Goal: Task Accomplishment & Management: Manage account settings

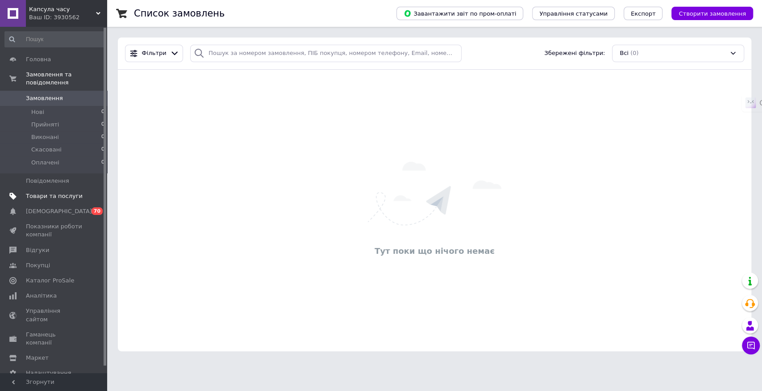
click at [42, 192] on span "Товари та послуги" at bounding box center [54, 196] width 57 height 8
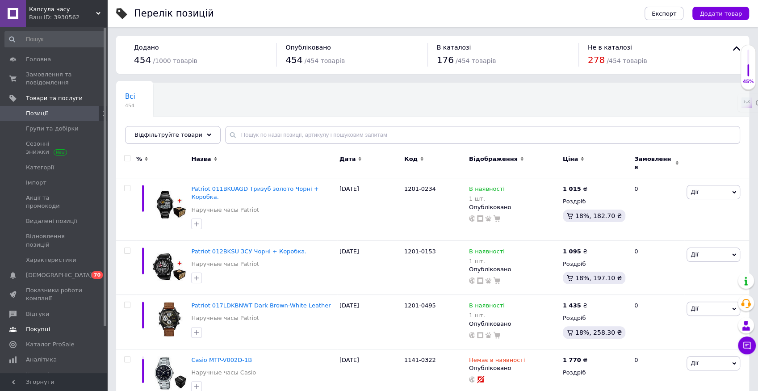
click at [40, 325] on span "Покупці" at bounding box center [38, 329] width 24 height 8
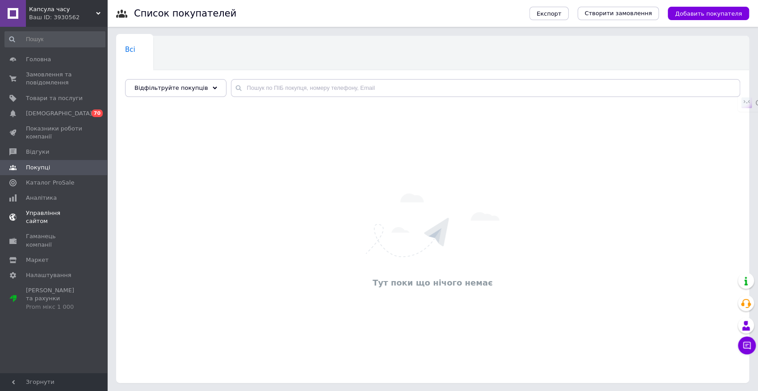
click at [46, 213] on span "Управління сайтом" at bounding box center [54, 217] width 57 height 16
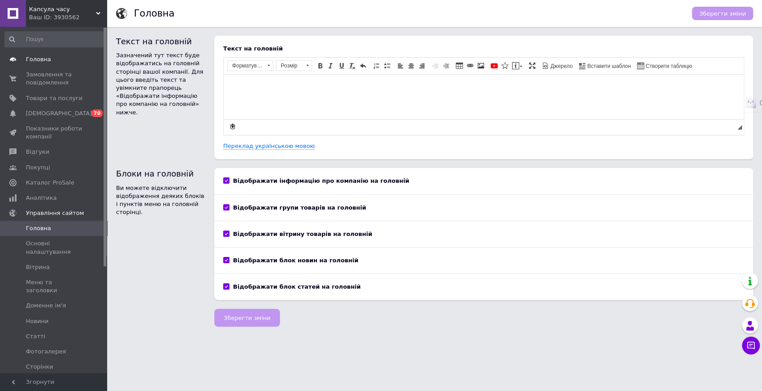
click at [32, 58] on span "Головна" at bounding box center [38, 59] width 25 height 8
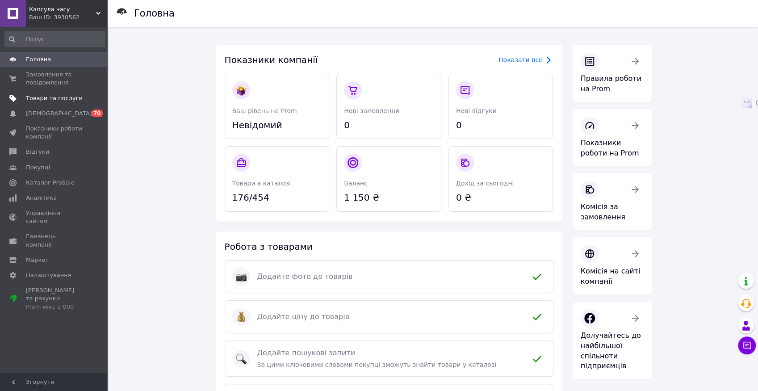
click at [40, 98] on span "Товари та послуги" at bounding box center [54, 98] width 57 height 8
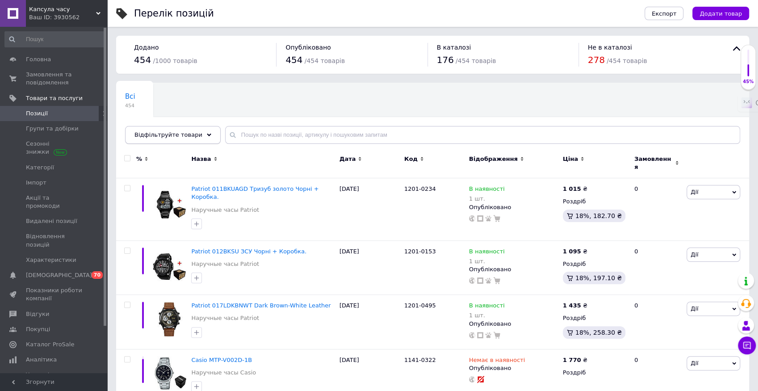
click at [192, 134] on div "Відфільтруйте товари" at bounding box center [173, 135] width 96 height 18
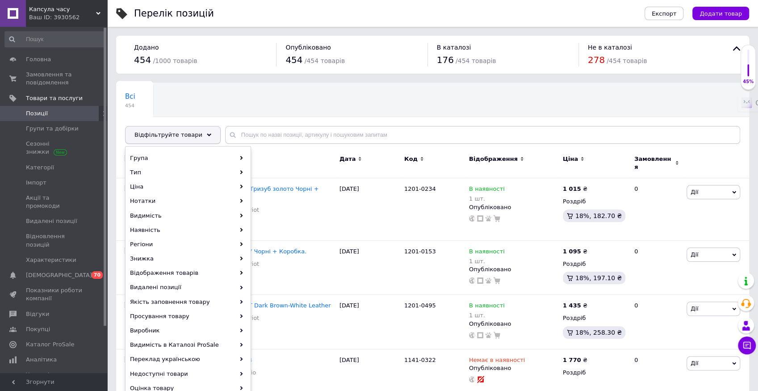
click at [192, 134] on div "Відфільтруйте товари" at bounding box center [173, 135] width 96 height 18
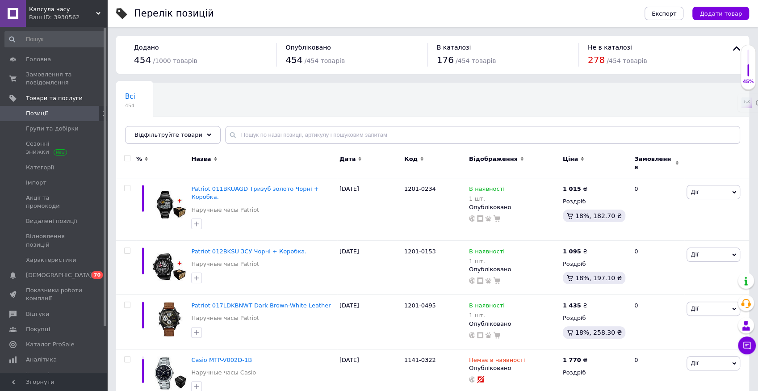
click at [128, 96] on span "Всі" at bounding box center [130, 96] width 10 height 8
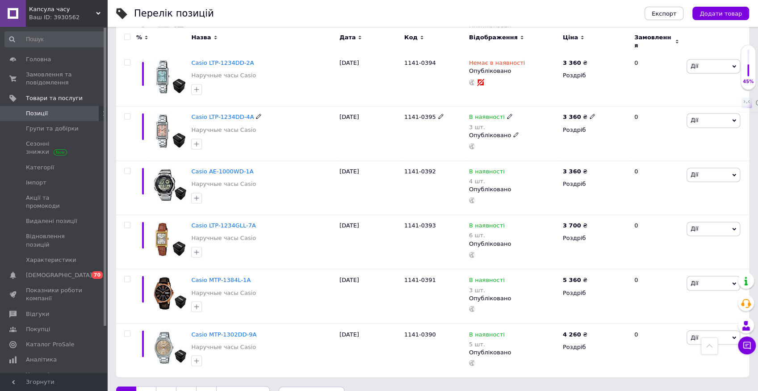
scroll to position [899, 0]
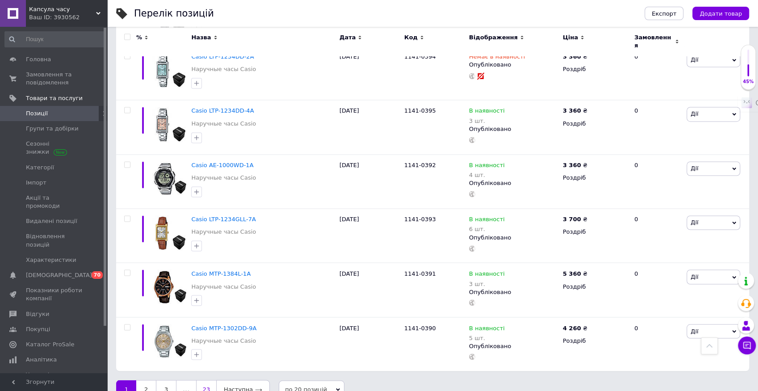
click at [203, 380] on link "23" at bounding box center [206, 389] width 20 height 19
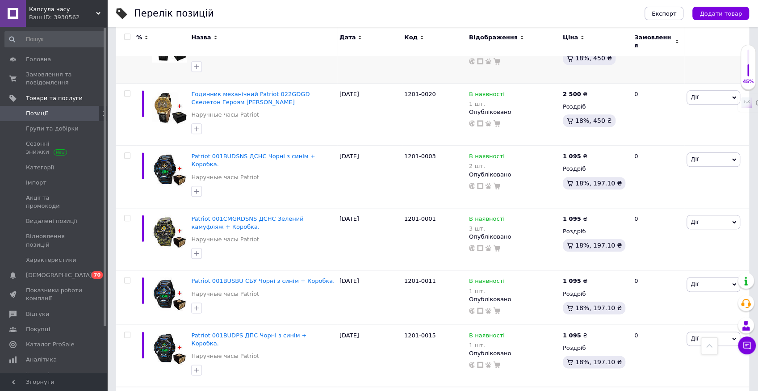
scroll to position [624, 0]
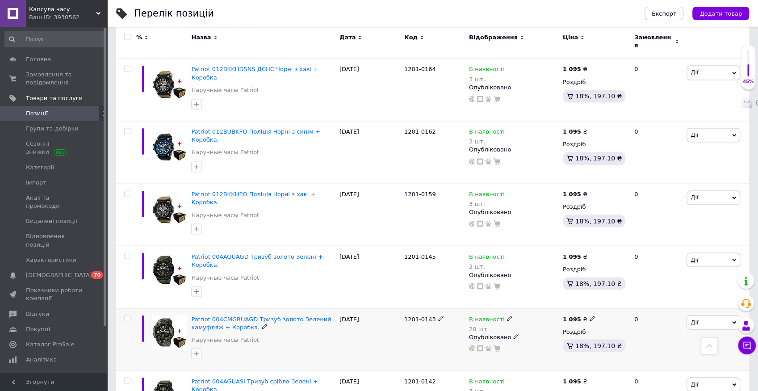
scroll to position [957, 0]
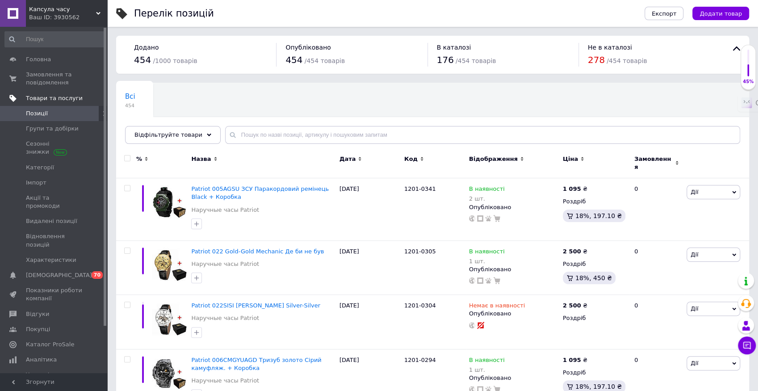
click at [37, 97] on span "Товари та послуги" at bounding box center [54, 98] width 57 height 8
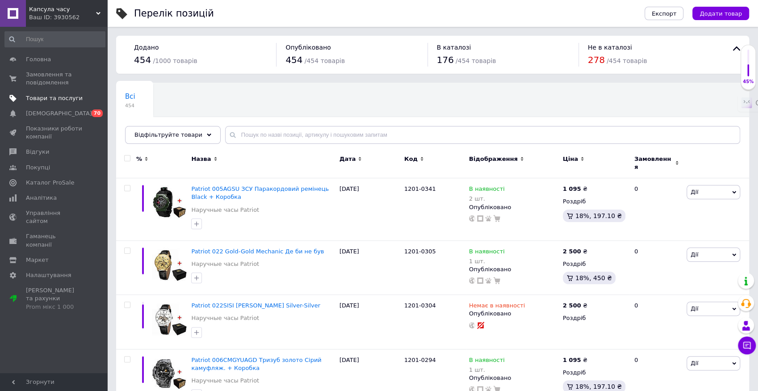
click at [49, 95] on span "Товари та послуги" at bounding box center [54, 98] width 57 height 8
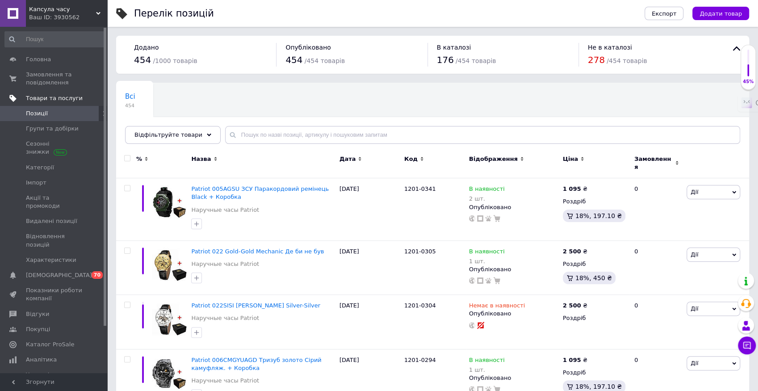
click at [63, 96] on span "Товари та послуги" at bounding box center [54, 98] width 57 height 8
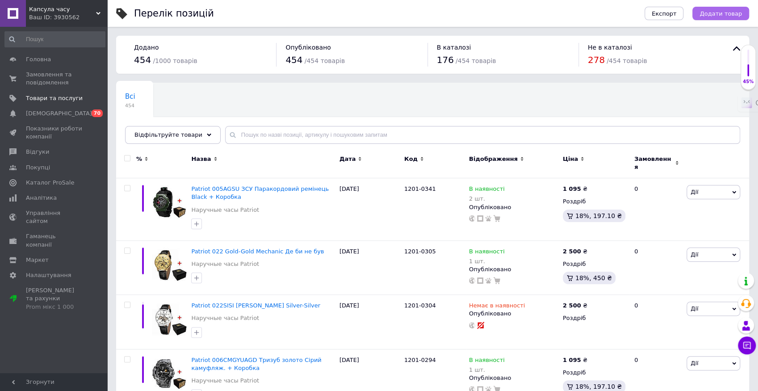
click at [728, 11] on span "Додати товар" at bounding box center [720, 13] width 42 height 7
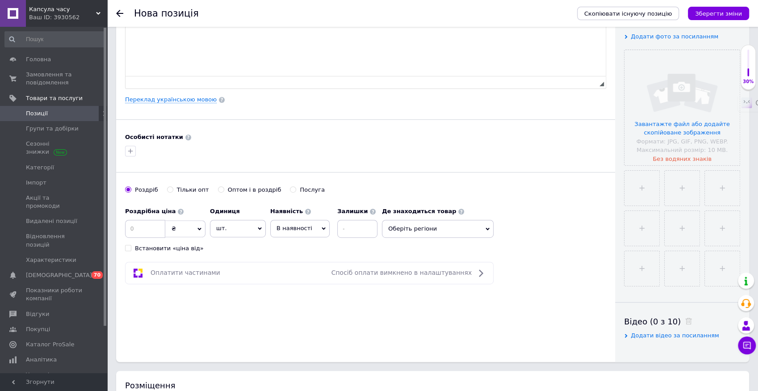
scroll to position [198, 0]
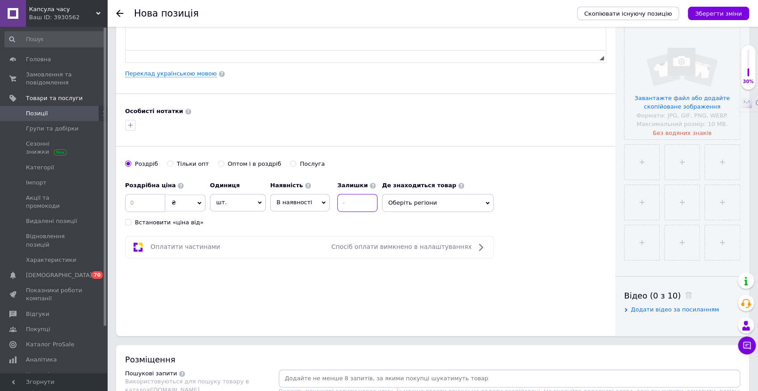
click at [358, 201] on input at bounding box center [357, 203] width 40 height 18
click at [370, 184] on span at bounding box center [373, 186] width 6 height 6
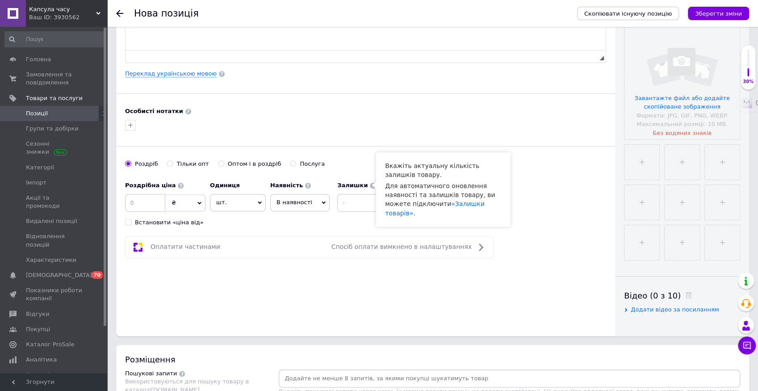
click at [505, 70] on div "Переклад українською мовою" at bounding box center [365, 74] width 481 height 8
click at [451, 200] on span "Оберіть регіони" at bounding box center [438, 203] width 112 height 18
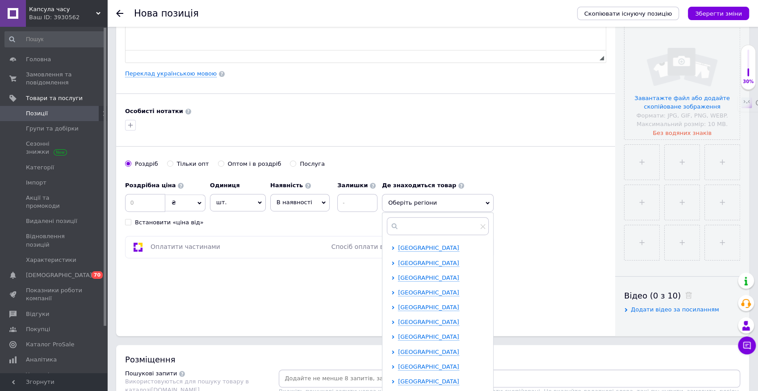
click at [451, 200] on span "Оберіть регіони" at bounding box center [438, 203] width 112 height 18
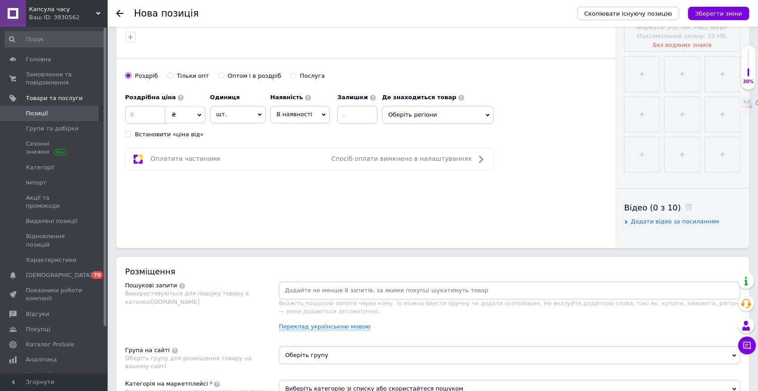
scroll to position [397, 0]
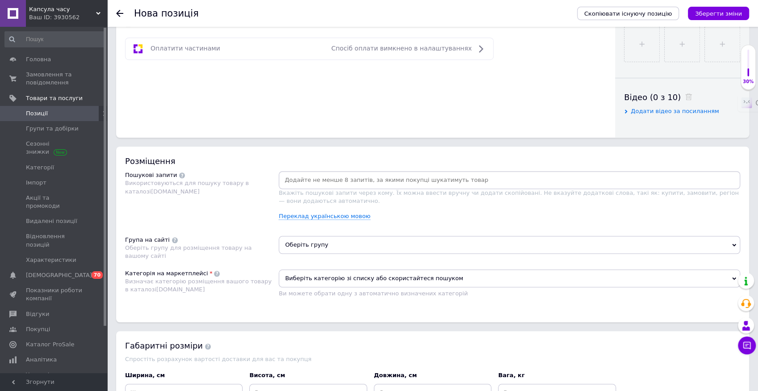
click at [457, 48] on span "Спосіб оплати вимкнено в налаштуваннях" at bounding box center [401, 48] width 140 height 7
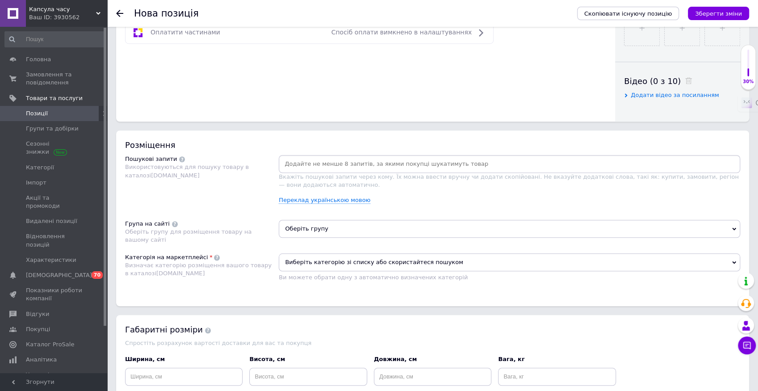
scroll to position [500, 0]
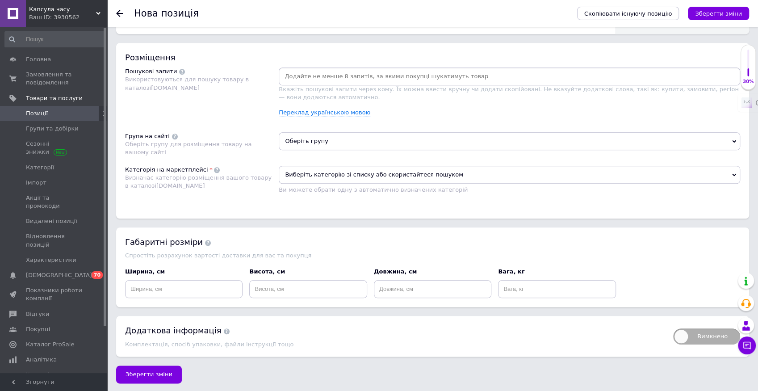
click at [400, 136] on span "Оберіть групу" at bounding box center [509, 141] width 461 height 18
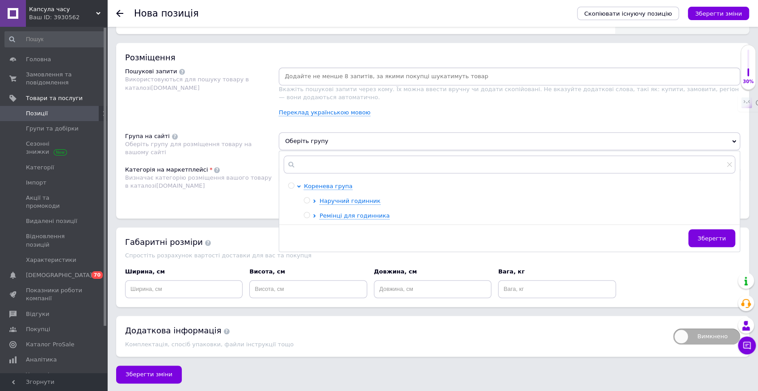
click at [400, 136] on span "Оберіть групу" at bounding box center [509, 141] width 461 height 18
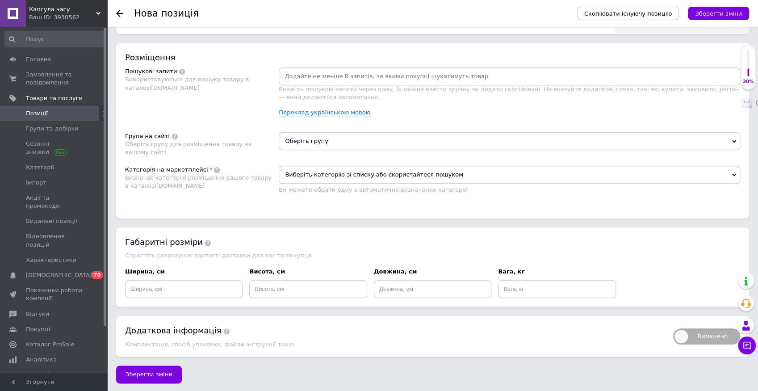
click at [401, 133] on span "Оберіть групу" at bounding box center [509, 141] width 461 height 18
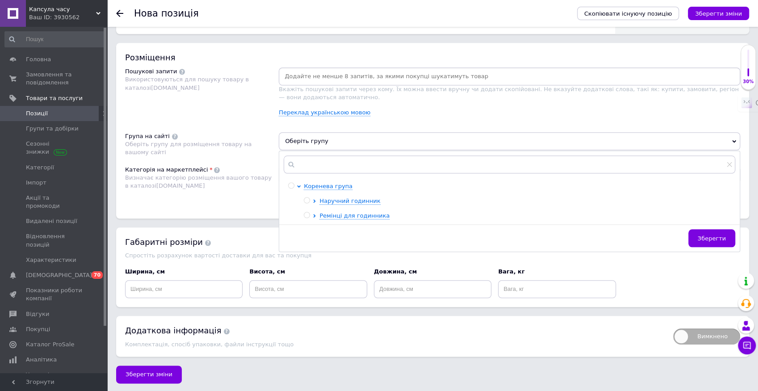
click at [402, 110] on div "Переклад українською мовою" at bounding box center [509, 113] width 461 height 8
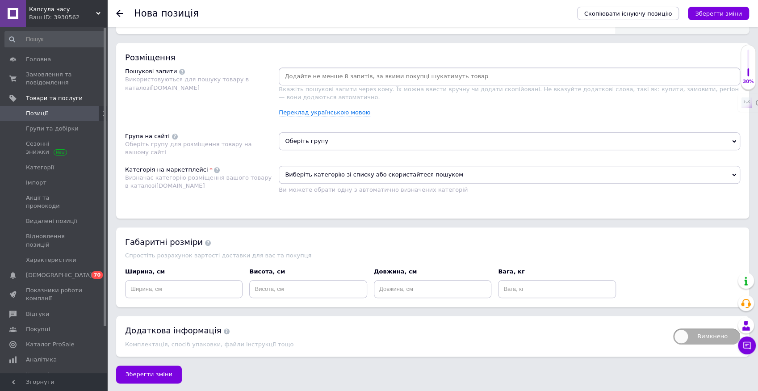
click at [416, 174] on span "Виберіть категорію зі списку або скористайтеся пошуком" at bounding box center [509, 175] width 461 height 18
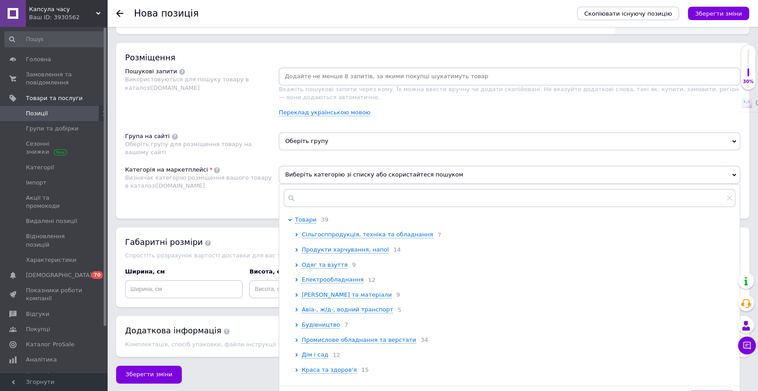
click at [415, 171] on span "Виберіть категорію зі списку або скористайтеся пошуком" at bounding box center [509, 175] width 461 height 18
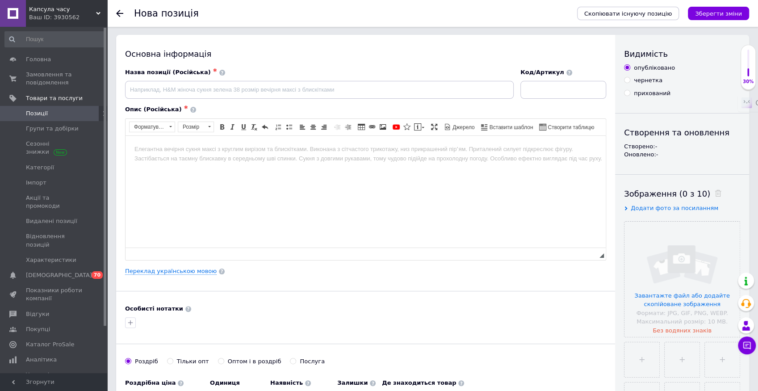
scroll to position [0, 0]
